Goal: Check status: Check status

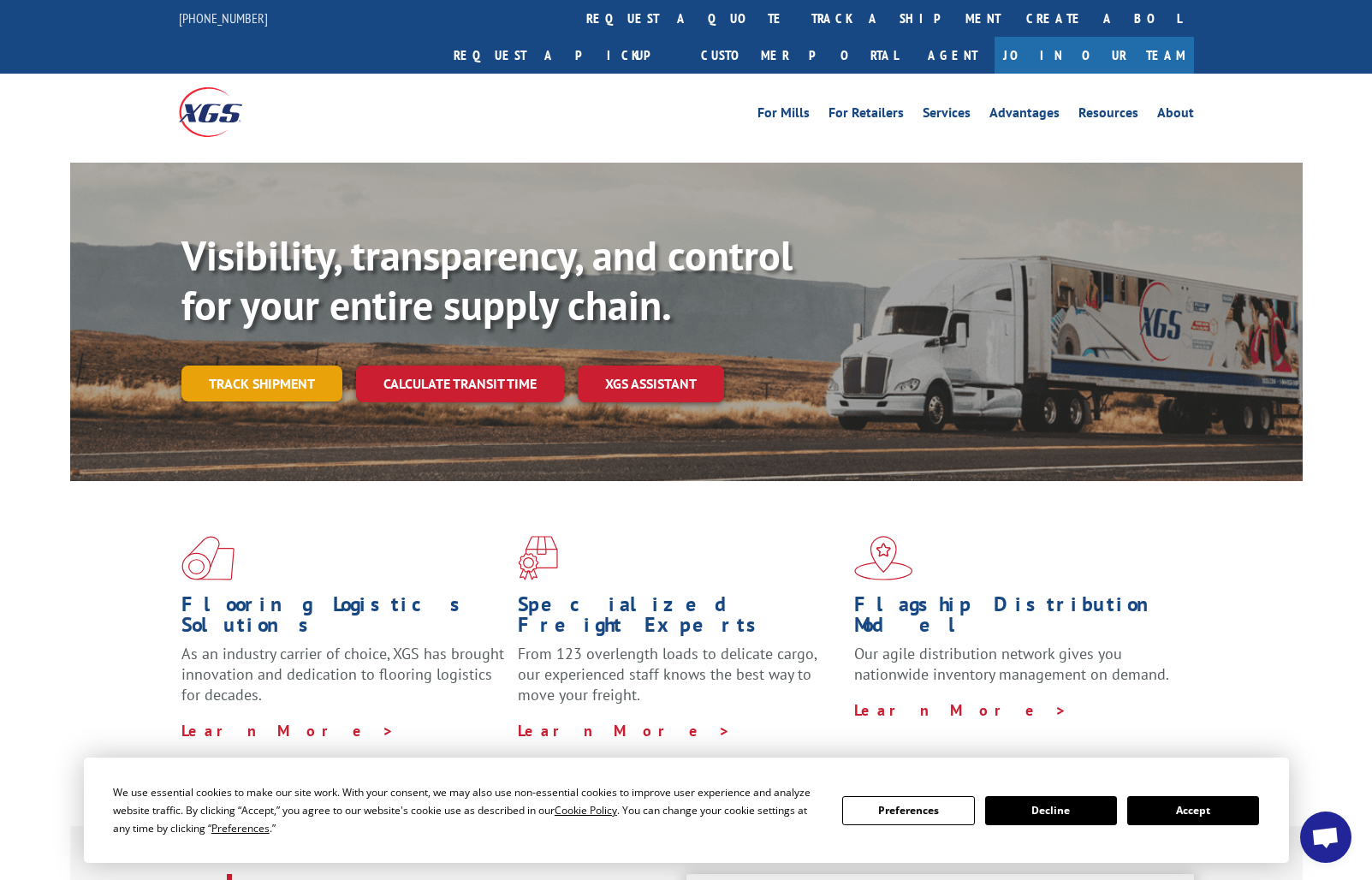
click at [299, 366] on link "Track shipment" at bounding box center [261, 384] width 161 height 36
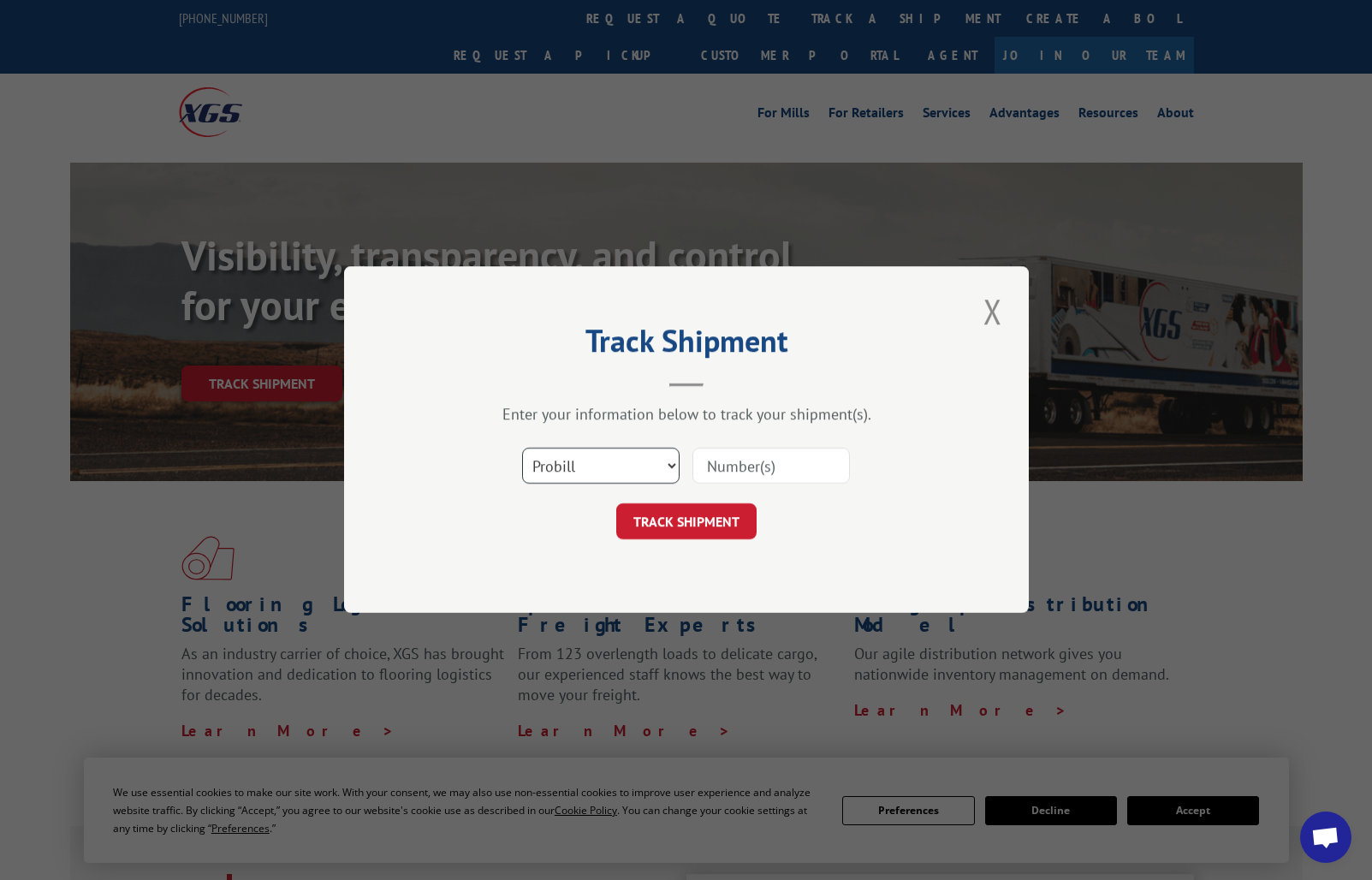
select select "po"
click at [731, 472] on input at bounding box center [771, 467] width 157 height 36
paste input "182241"
type input "182241"
click at [711, 512] on button "TRACK SHIPMENT" at bounding box center [686, 522] width 140 height 36
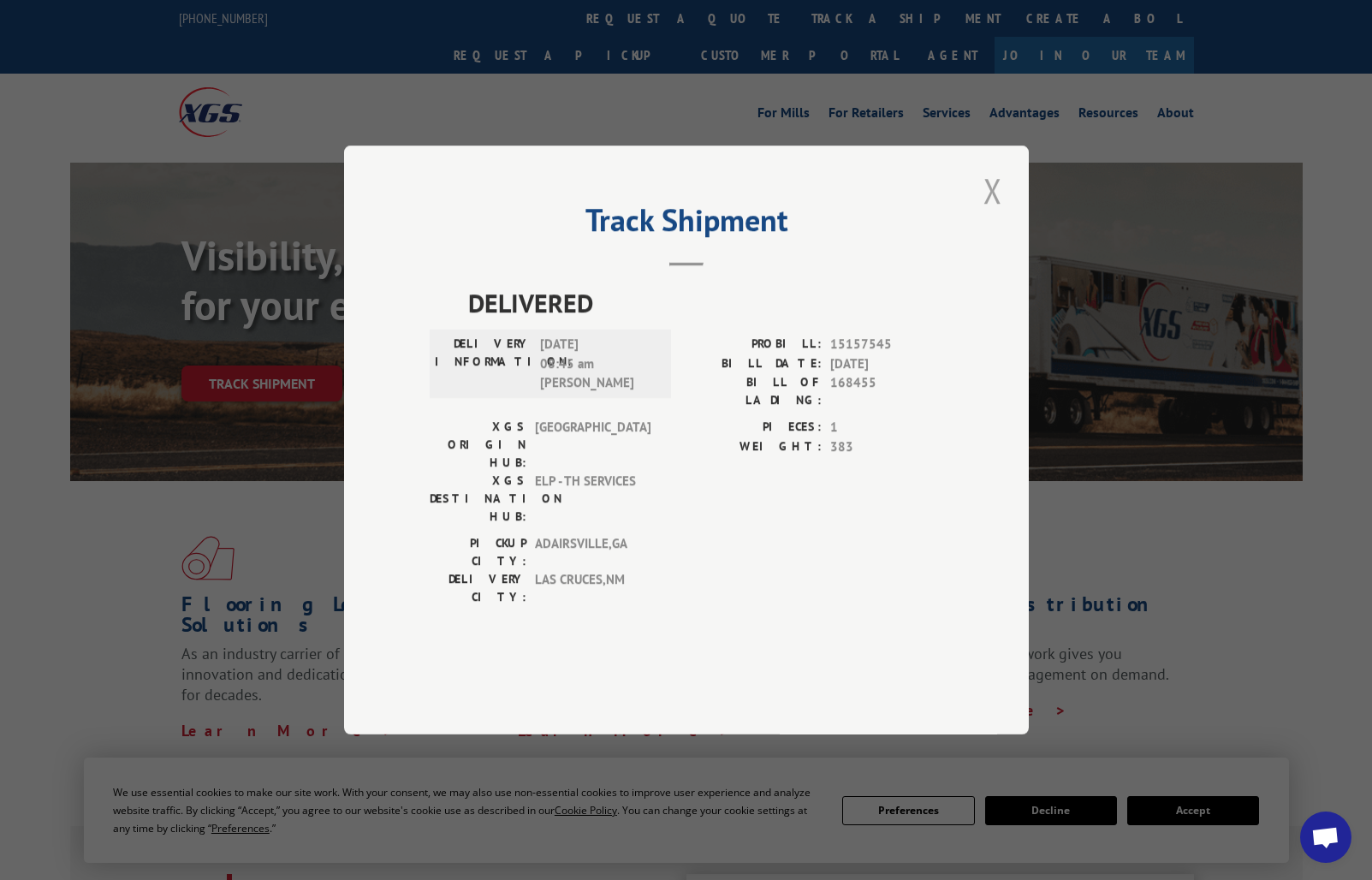
click at [988, 214] on button "Close modal" at bounding box center [993, 190] width 30 height 47
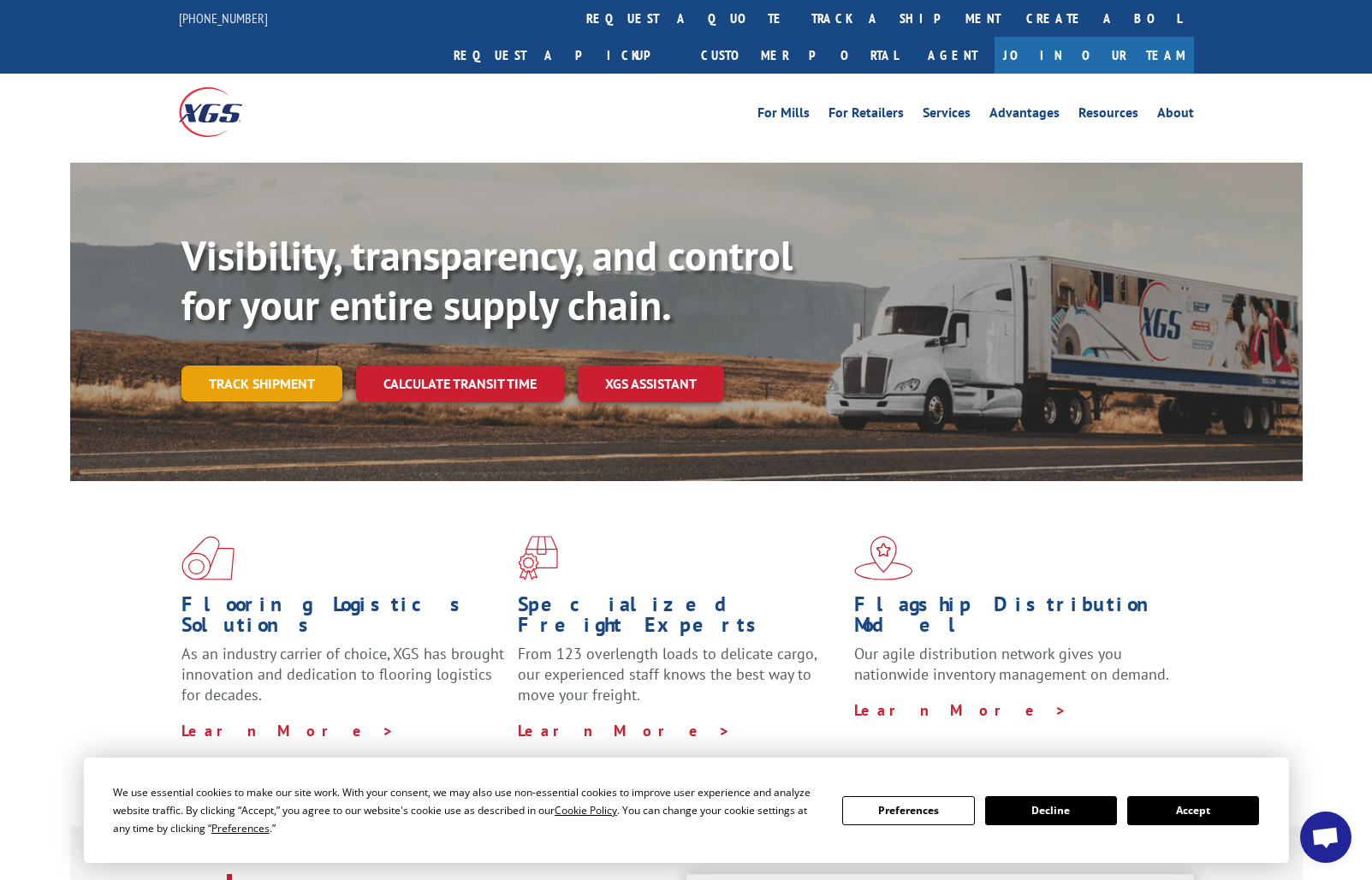
click at [288, 366] on link "Track shipment" at bounding box center [261, 384] width 161 height 36
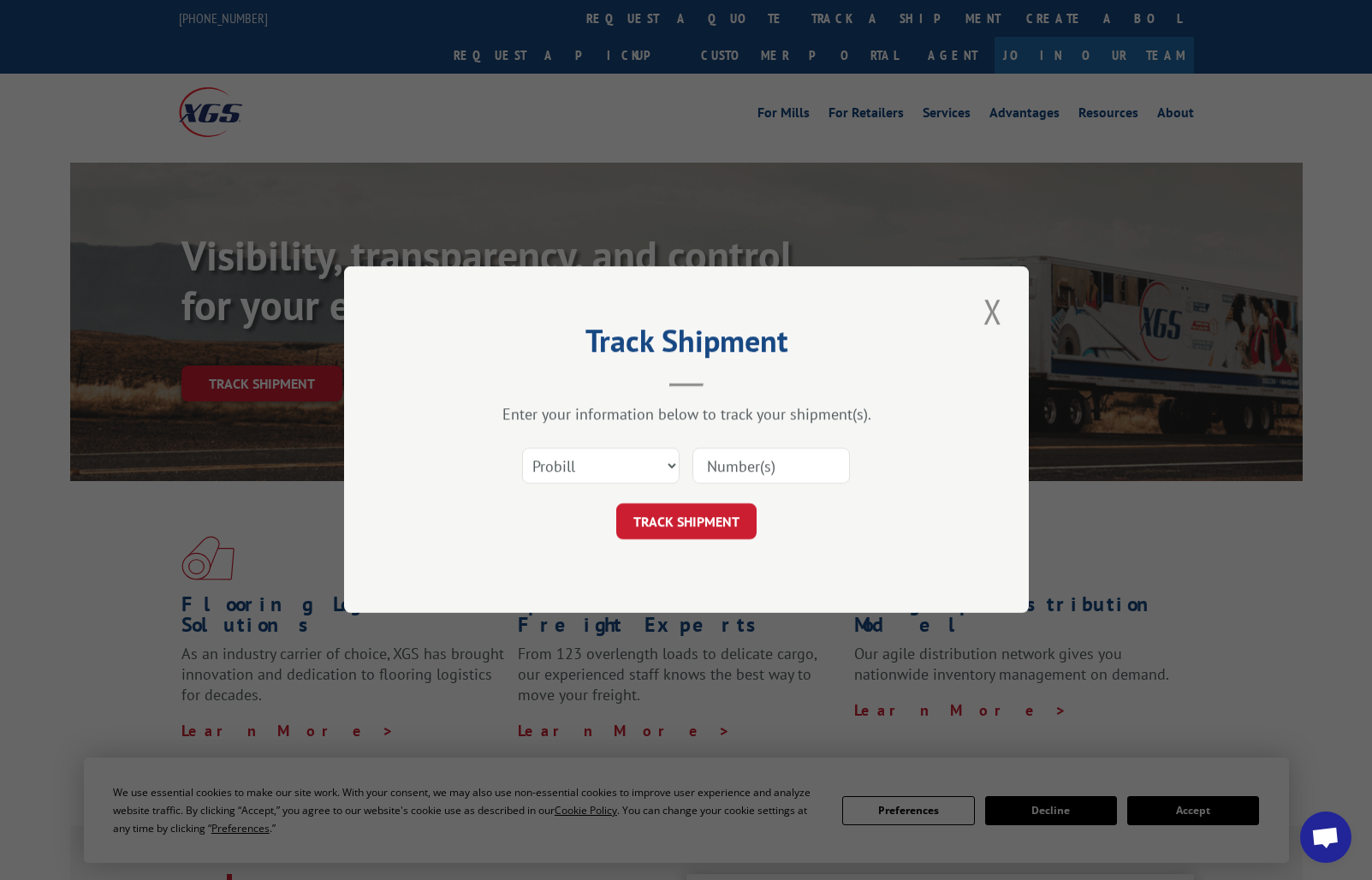
click at [715, 463] on input at bounding box center [771, 467] width 157 height 36
paste input "182241"
type input "182241"
click at [709, 512] on button "TRACK SHIPMENT" at bounding box center [686, 522] width 140 height 36
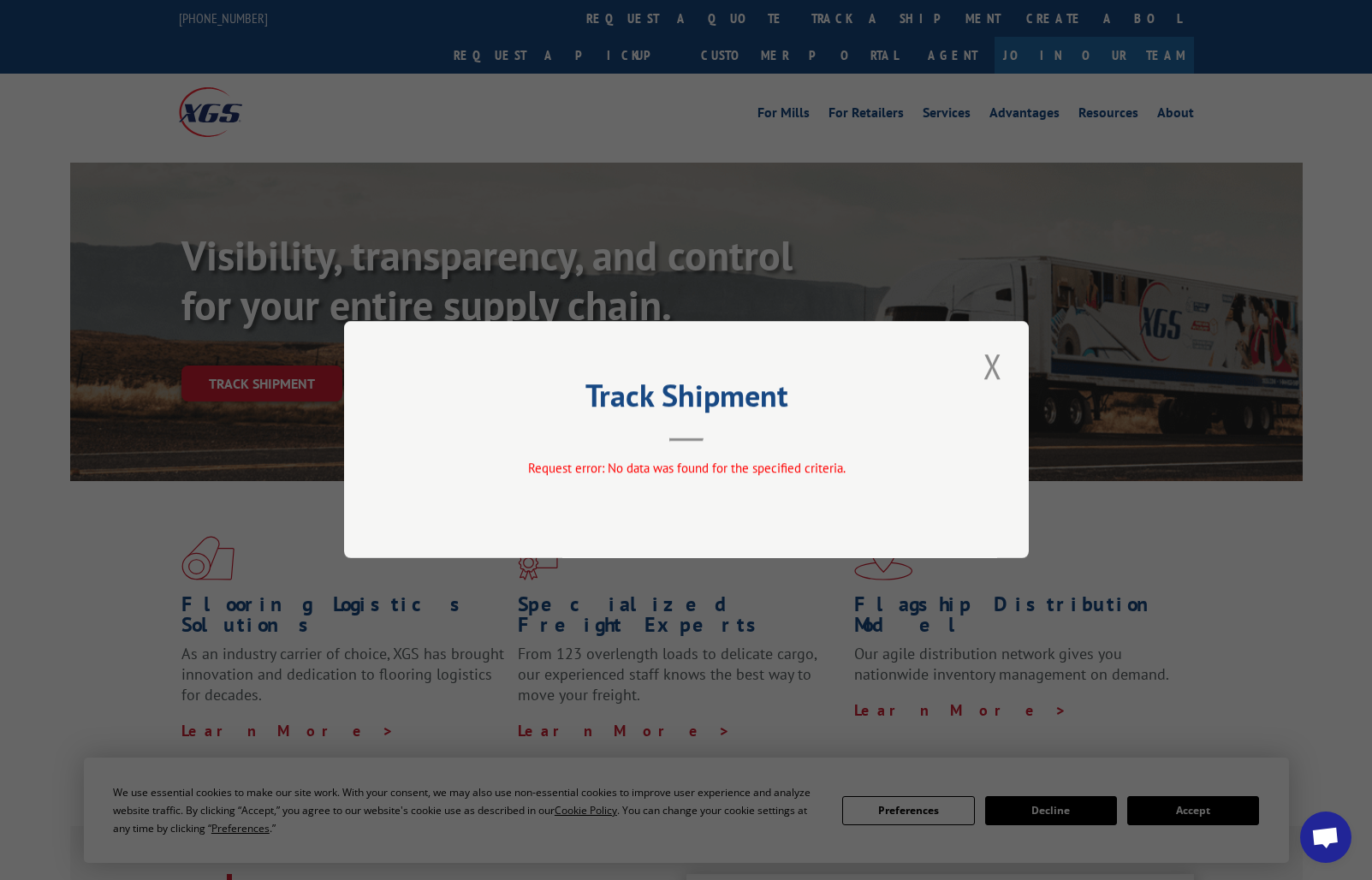
click at [1002, 370] on button "Close modal" at bounding box center [993, 365] width 30 height 47
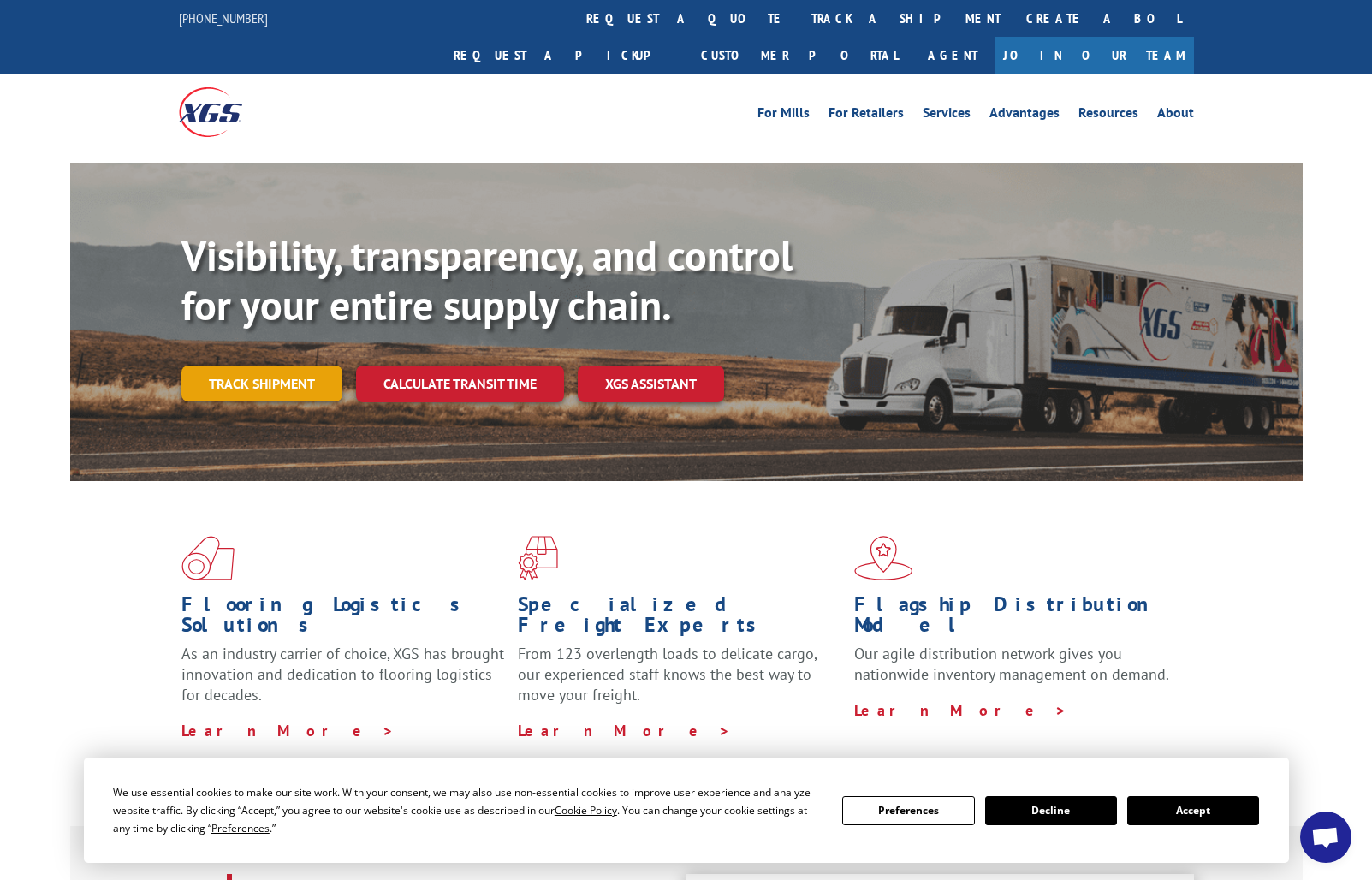
click at [332, 366] on link "Track shipment" at bounding box center [261, 384] width 161 height 36
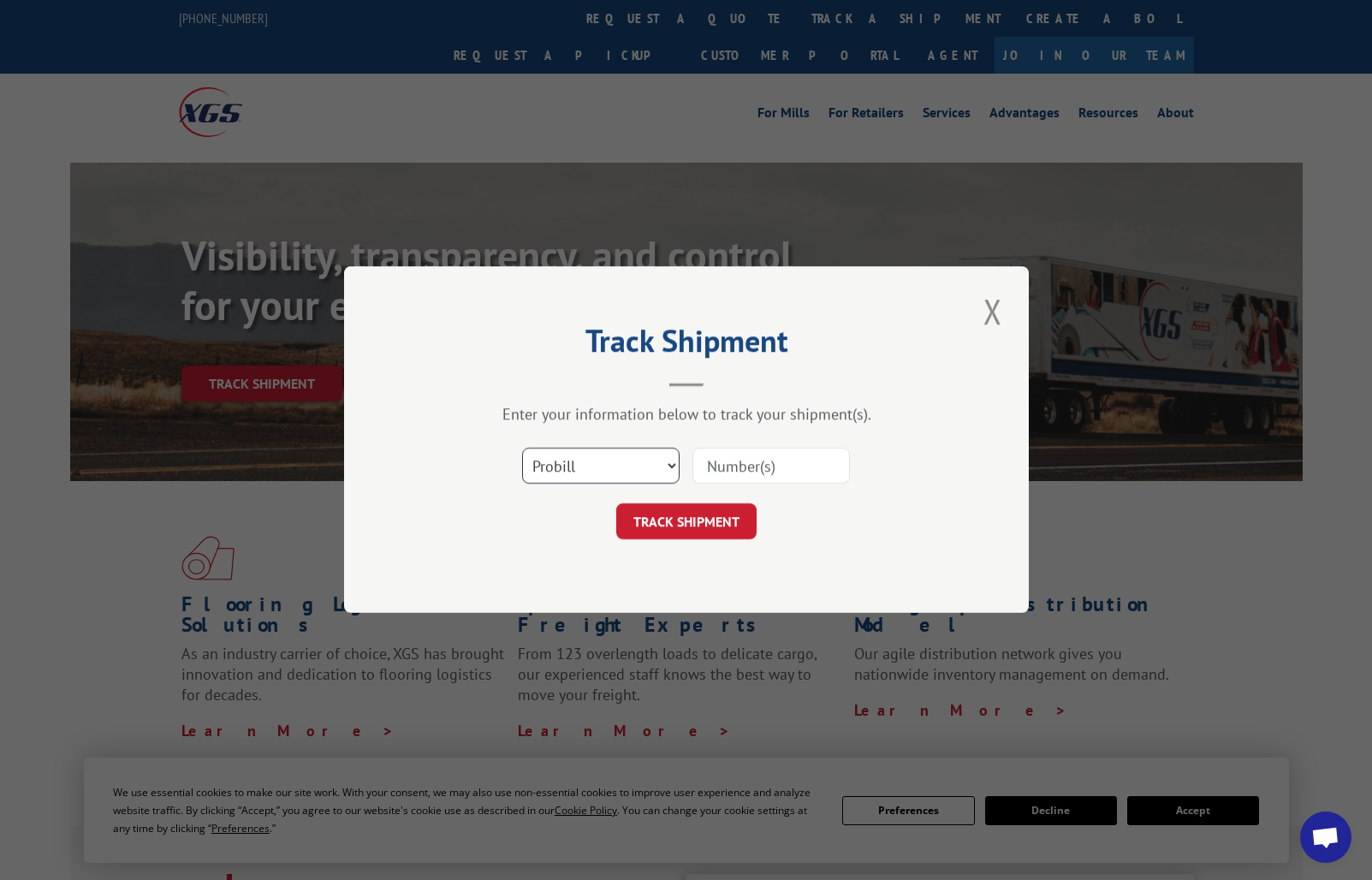
select select "bol"
click at [732, 465] on input at bounding box center [771, 467] width 157 height 36
paste input "182241"
type input "182241"
click at [717, 517] on button "TRACK SHIPMENT" at bounding box center [686, 522] width 140 height 36
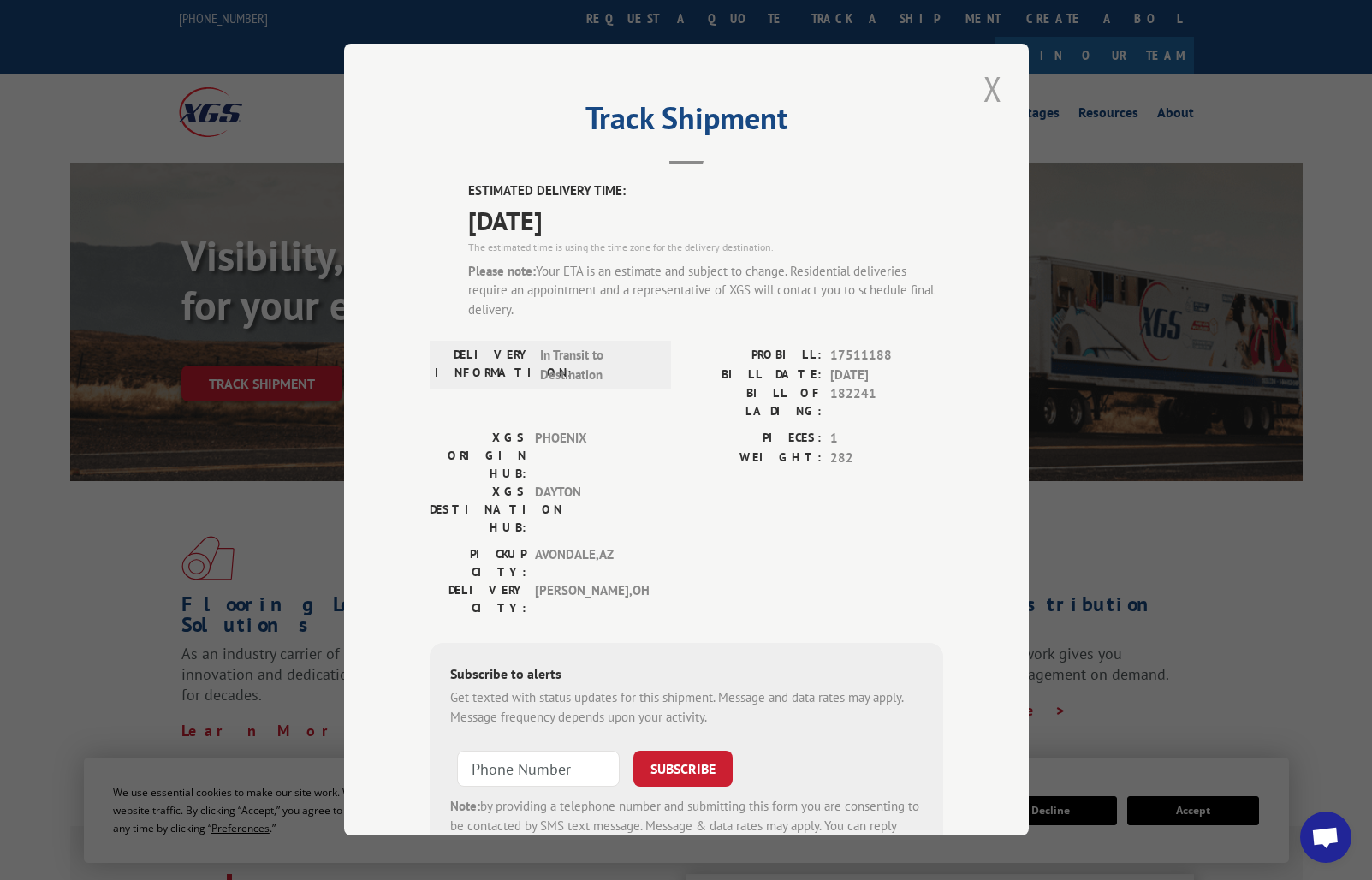
click at [982, 92] on button "Close modal" at bounding box center [993, 88] width 30 height 47
